Goal: Information Seeking & Learning: Find specific fact

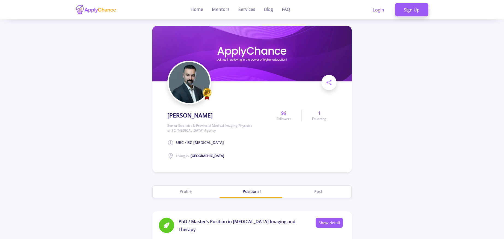
click at [193, 114] on h1 "[PERSON_NAME]" at bounding box center [189, 115] width 45 height 7
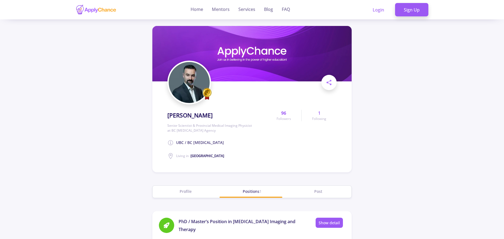
click at [199, 116] on h1 "[PERSON_NAME]" at bounding box center [189, 115] width 45 height 7
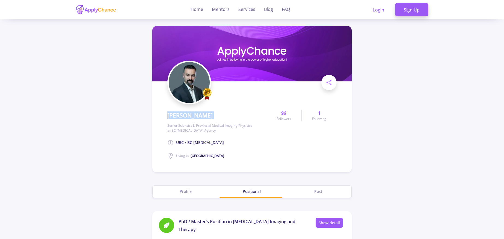
click at [199, 116] on h1 "[PERSON_NAME]" at bounding box center [189, 115] width 45 height 7
click at [197, 118] on h1 "[PERSON_NAME]" at bounding box center [189, 115] width 45 height 7
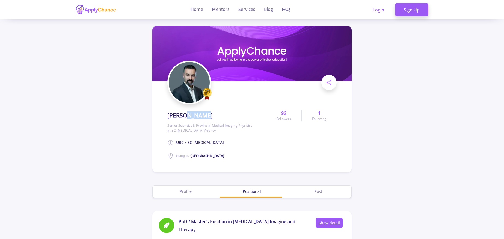
click at [197, 119] on h1 "[PERSON_NAME]" at bounding box center [189, 115] width 45 height 7
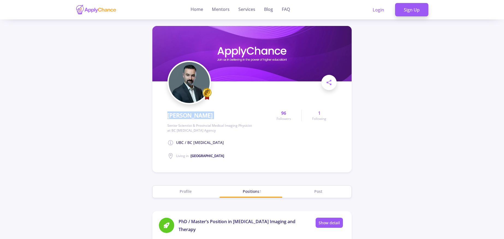
click at [197, 119] on h1 "[PERSON_NAME]" at bounding box center [189, 115] width 45 height 7
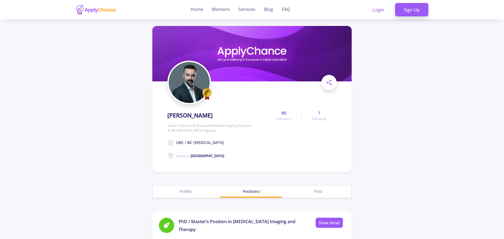
click at [405, 8] on app-user-profile "Home Mentors Services Blog FAQ Login Sign Up [PERSON_NAME] Senior Scientist & P…" at bounding box center [252, 206] width 504 height 412
click at [427, 29] on section "[PERSON_NAME] Senior Scientist & Provincial Medical Imaging Physicist at BC [ME…" at bounding box center [252, 145] width 504 height 252
click at [194, 115] on h1 "[PERSON_NAME]" at bounding box center [189, 115] width 45 height 7
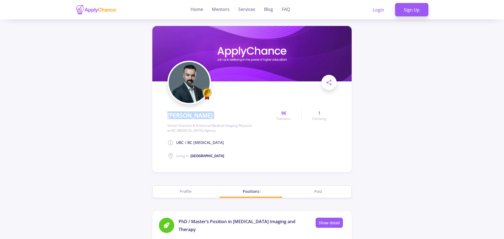
copy h1 "[PERSON_NAME]"
